Goal: Find specific fact: Find specific fact

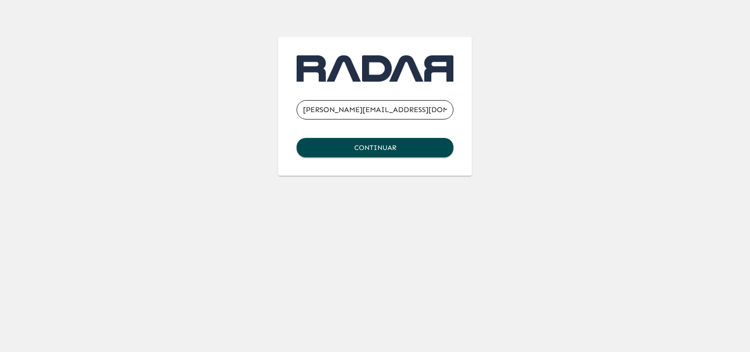
type input "[PERSON_NAME][EMAIL_ADDRESS][DOMAIN_NAME]"
click button "Continuar" at bounding box center [375, 147] width 157 height 19
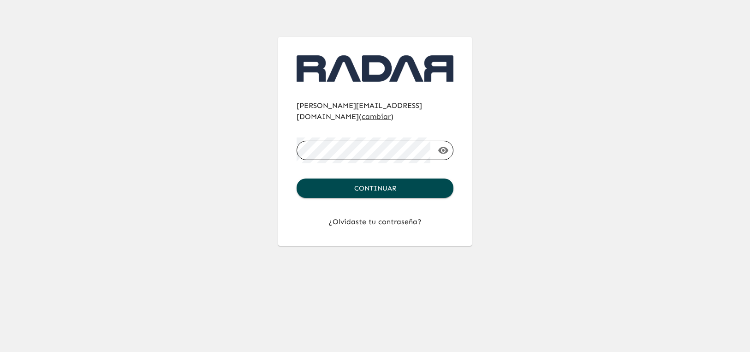
click at [297, 178] on button "Continuar" at bounding box center [375, 187] width 157 height 19
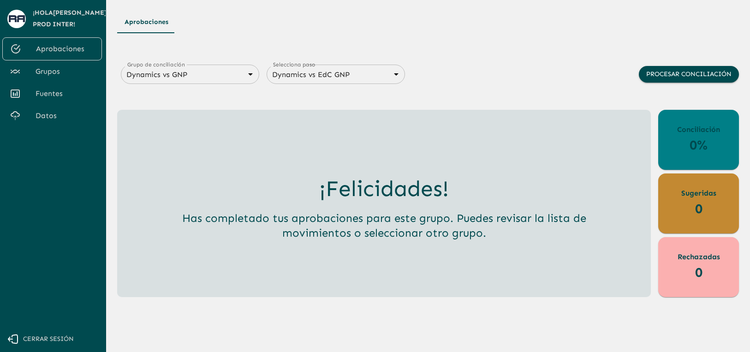
click at [191, 76] on body "Se están procesando los movimientos. Algunas acciones permanecerán deshabilitad…" at bounding box center [375, 176] width 750 height 352
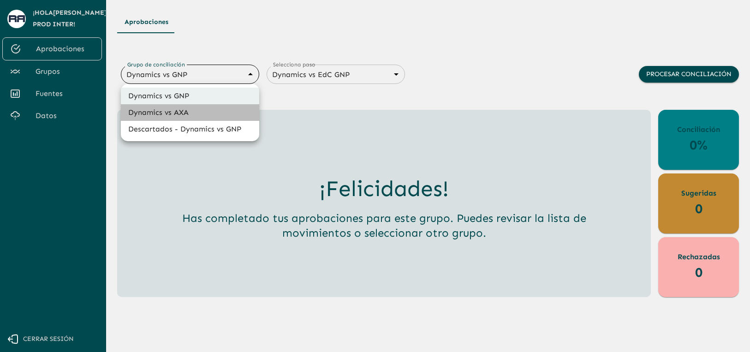
click at [186, 110] on li "Dynamics vs AXA" at bounding box center [190, 112] width 138 height 17
type input "688d0fb445366dcf85fc95f2"
type input "688d222080ad215155b0dc6c"
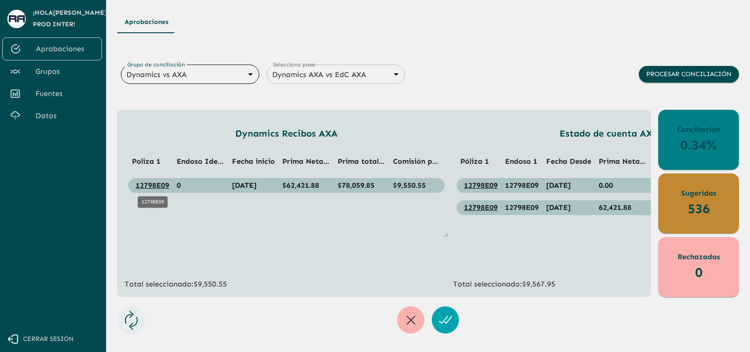
click at [152, 185] on link "12798E09" at bounding box center [153, 185] width 34 height 9
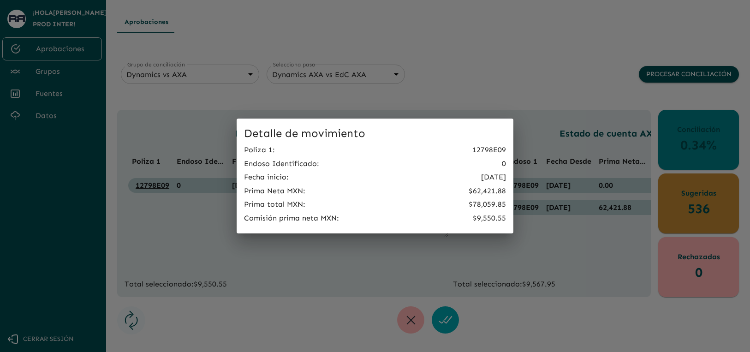
click at [489, 150] on p "12798E09" at bounding box center [489, 149] width 34 height 11
copy p "12798E09"
click at [510, 75] on div "Detalle de movimiento Poliza 1 : 12798E09 Endoso Identificado : 0 Fecha inicio …" at bounding box center [375, 176] width 750 height 352
